Goal: Task Accomplishment & Management: Use online tool/utility

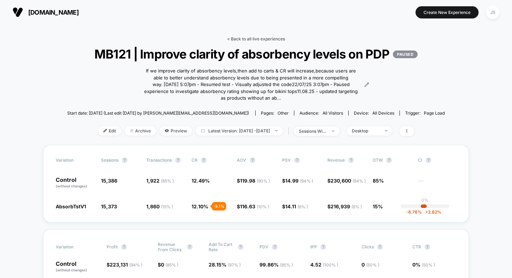
click at [241, 38] on link "< Back to all live experiences" at bounding box center [256, 38] width 58 height 5
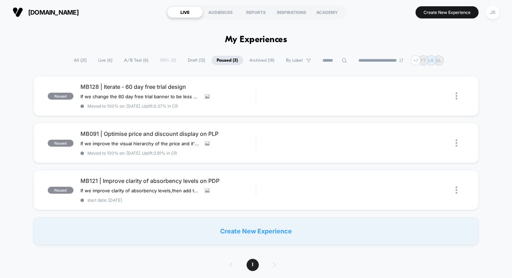
click at [104, 61] on span "Live ( 6 )" at bounding box center [105, 60] width 25 height 9
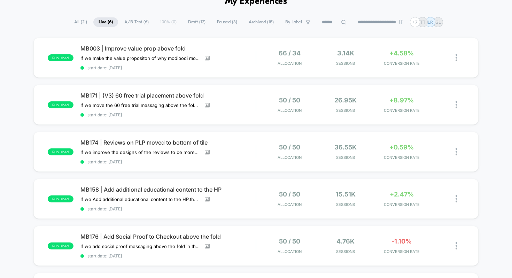
scroll to position [38, 0]
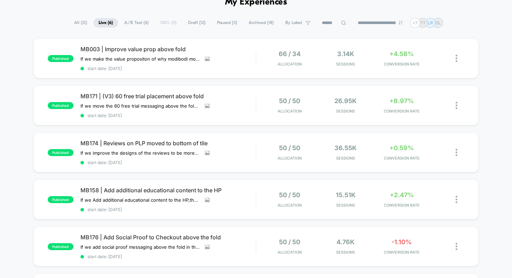
click at [28, 75] on div "published MB003 | Improve value prop above fold If we make the value propositon…" at bounding box center [256, 193] width 512 height 310
click at [0, 79] on div "published MB003 | Improve value prop above fold If we make the value propositon…" at bounding box center [256, 193] width 512 height 310
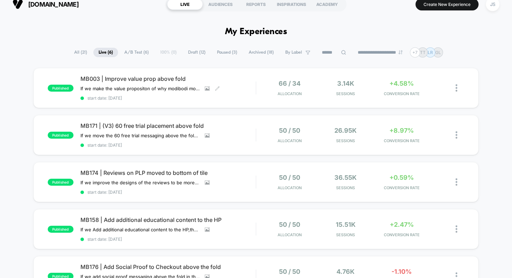
scroll to position [0, 0]
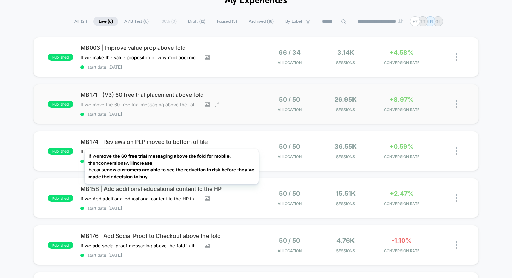
scroll to position [37, 0]
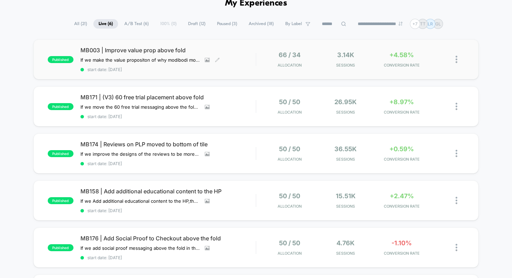
click at [163, 49] on span "MB003 | Improve value prop above fold" at bounding box center [167, 50] width 175 height 7
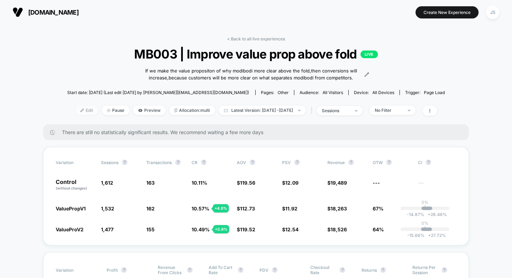
click at [78, 112] on span "Edit" at bounding box center [86, 109] width 23 height 9
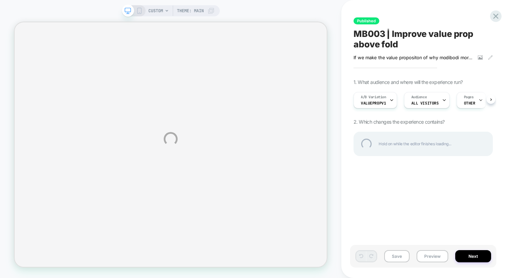
click at [379, 102] on div "CUSTOM Theme: MAIN Published MB003 | Improve value prop above fold If we make t…" at bounding box center [256, 139] width 512 height 278
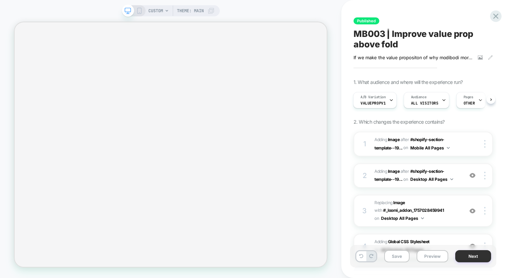
click at [477, 255] on button "Next" at bounding box center [473, 256] width 36 height 12
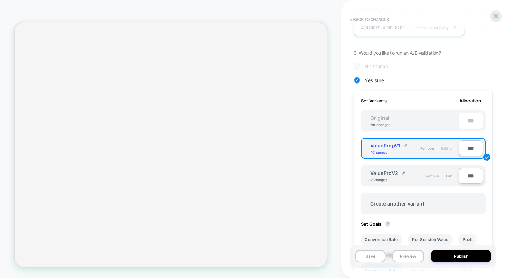
scroll to position [140, 0]
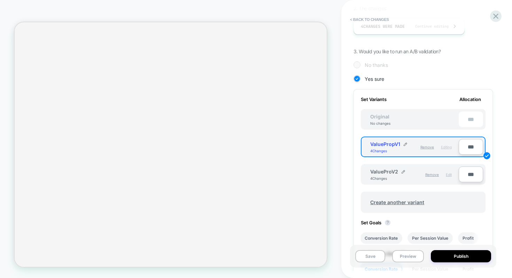
click at [450, 173] on span "Edit" at bounding box center [449, 174] width 6 height 4
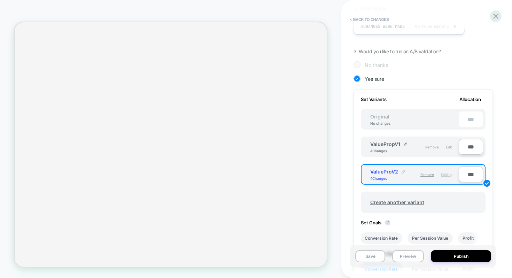
click at [402, 171] on img at bounding box center [402, 171] width 3 height 3
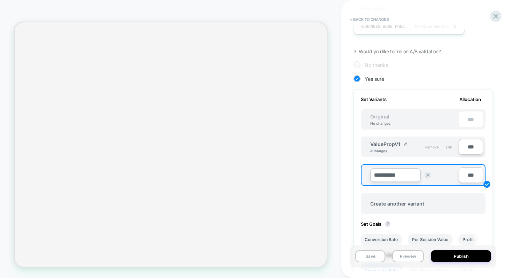
click at [398, 174] on input "**********" at bounding box center [395, 175] width 50 height 14
type input "**********"
click at [448, 176] on strong "Save" at bounding box center [446, 175] width 10 height 6
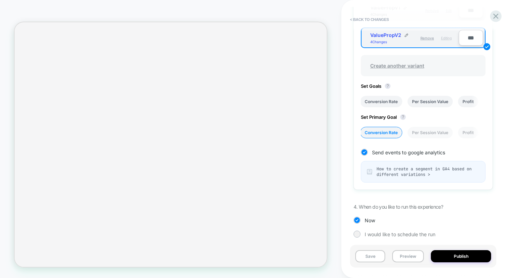
scroll to position [281, 0]
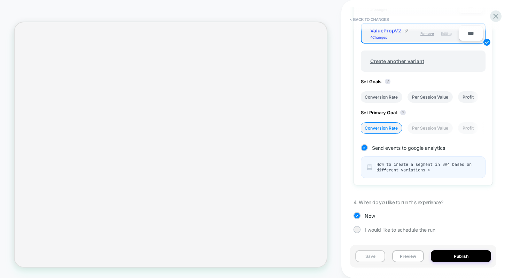
click at [377, 255] on button "Save" at bounding box center [370, 256] width 30 height 12
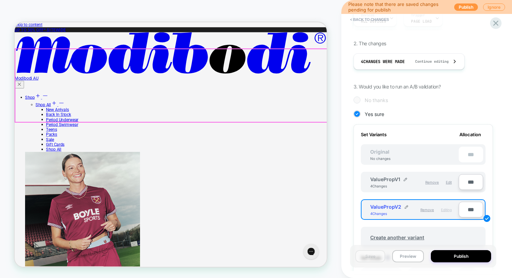
scroll to position [104, 0]
